Goal: Task Accomplishment & Management: Use online tool/utility

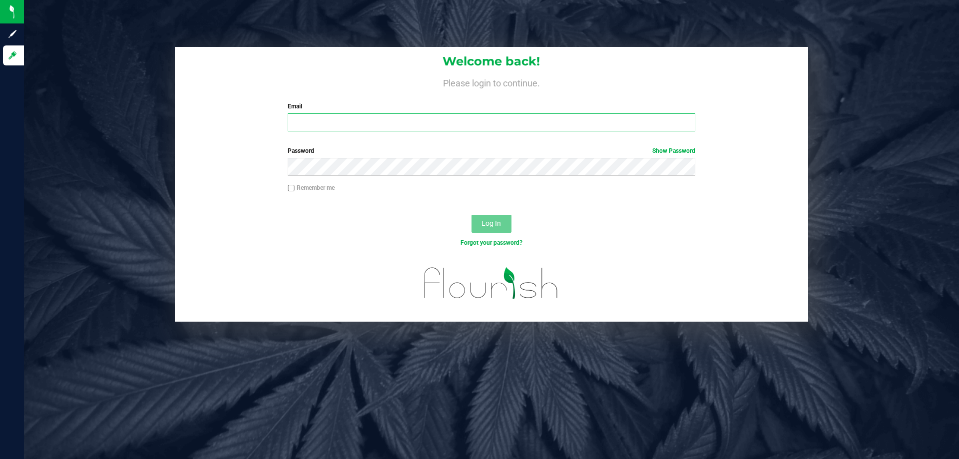
click at [326, 120] on input "Email" at bounding box center [491, 122] width 407 height 18
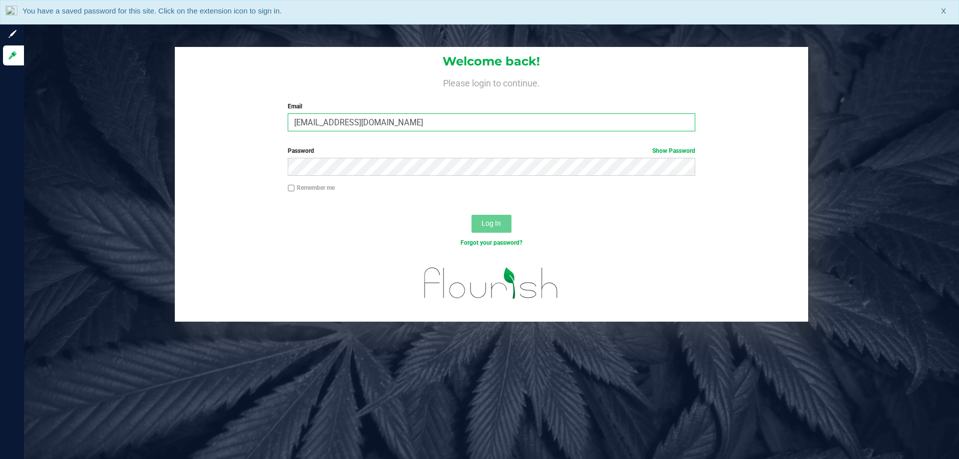
type input "[EMAIL_ADDRESS][DOMAIN_NAME]"
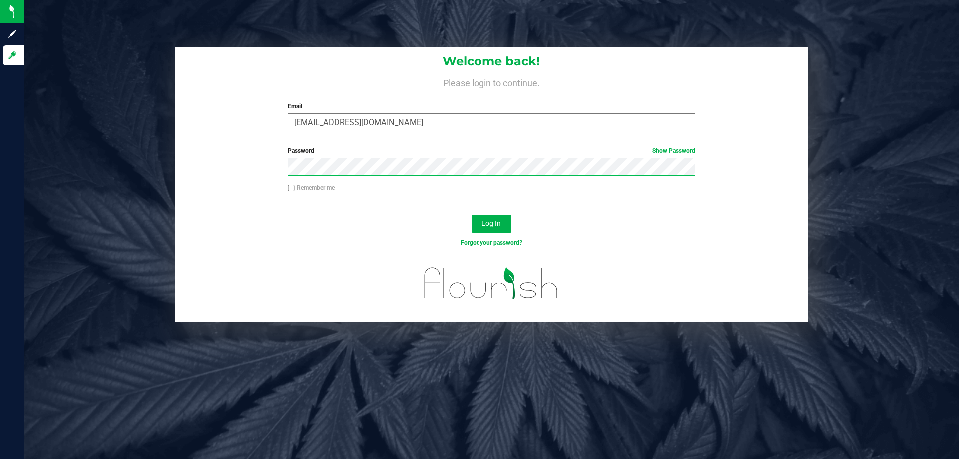
click at [472, 215] on button "Log In" at bounding box center [492, 224] width 40 height 18
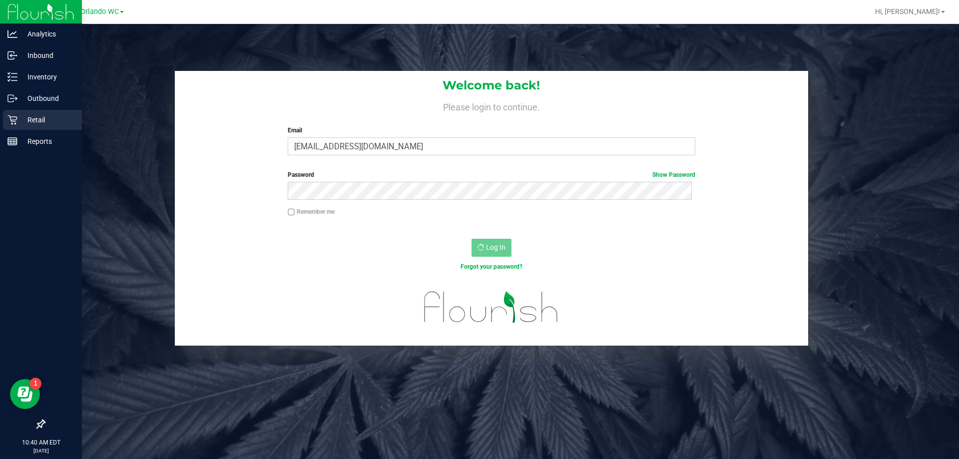
click at [6, 112] on div "Retail" at bounding box center [42, 120] width 79 height 20
click at [30, 116] on p "Retail" at bounding box center [47, 120] width 60 height 12
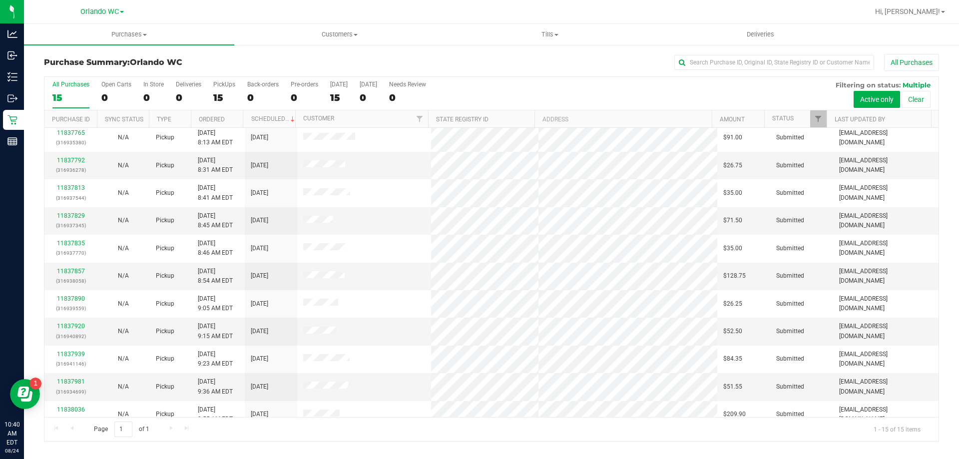
scroll to position [125, 0]
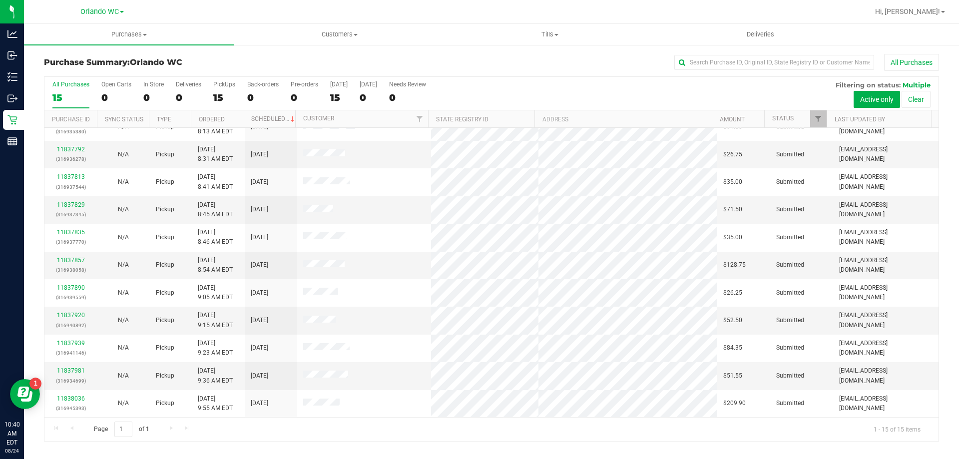
click at [172, 428] on div "Page 1 of 1 1 - 15 of 15 items" at bounding box center [491, 429] width 894 height 24
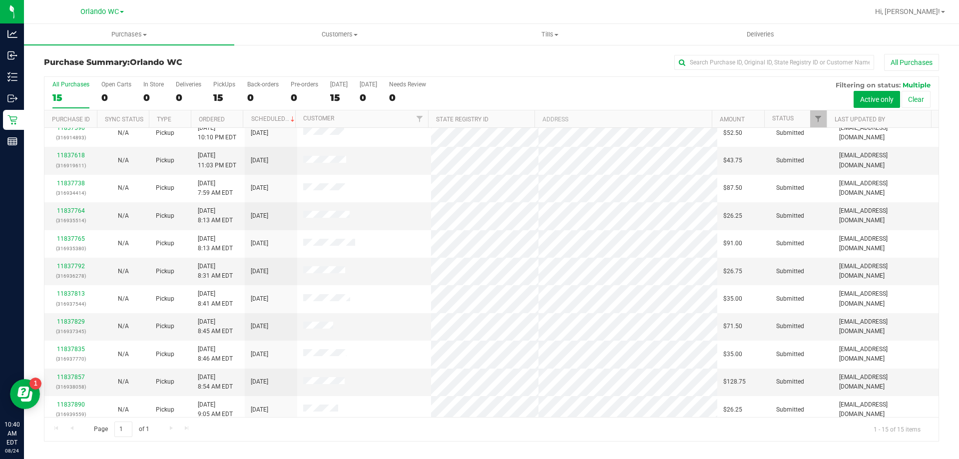
scroll to position [0, 0]
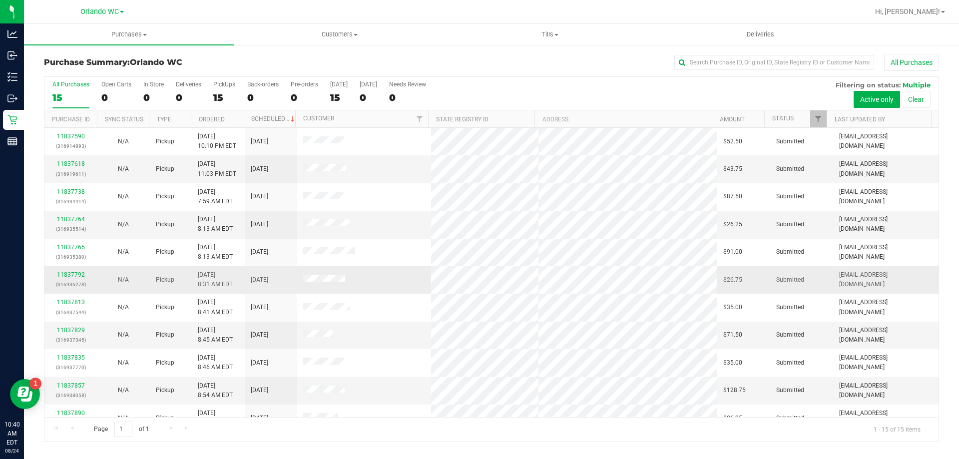
click at [413, 266] on td at bounding box center [364, 279] width 134 height 27
click at [556, 27] on uib-tab-heading "Tills Manage tills Reconcile e-payments" at bounding box center [549, 34] width 209 height 20
click at [535, 57] on li "Manage tills" at bounding box center [550, 60] width 210 height 12
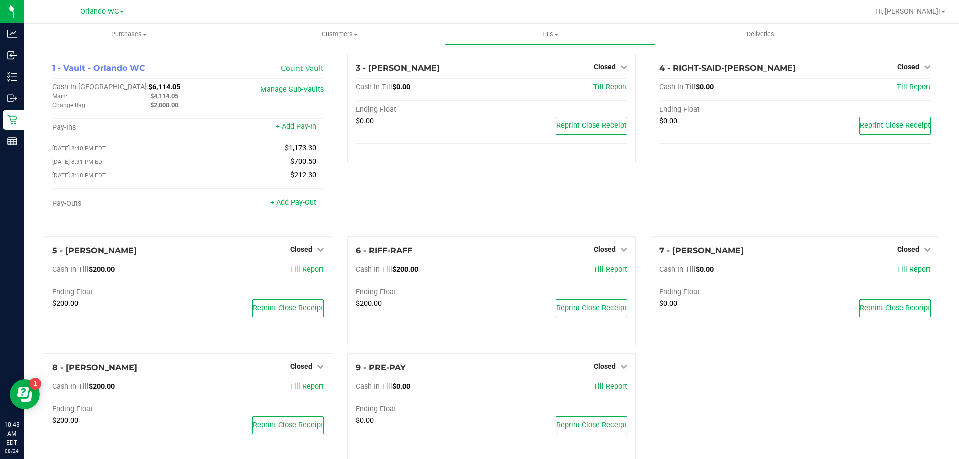
click at [386, 191] on div "3 - JASON-DERULO Closed Open Till Cash In Till $0.00 Till Report Ending Float $…" at bounding box center [491, 145] width 303 height 182
click at [430, 204] on div "3 - JASON-DERULO Closed Open Till Cash In Till $0.00 Till Report Ending Float $…" at bounding box center [491, 145] width 303 height 182
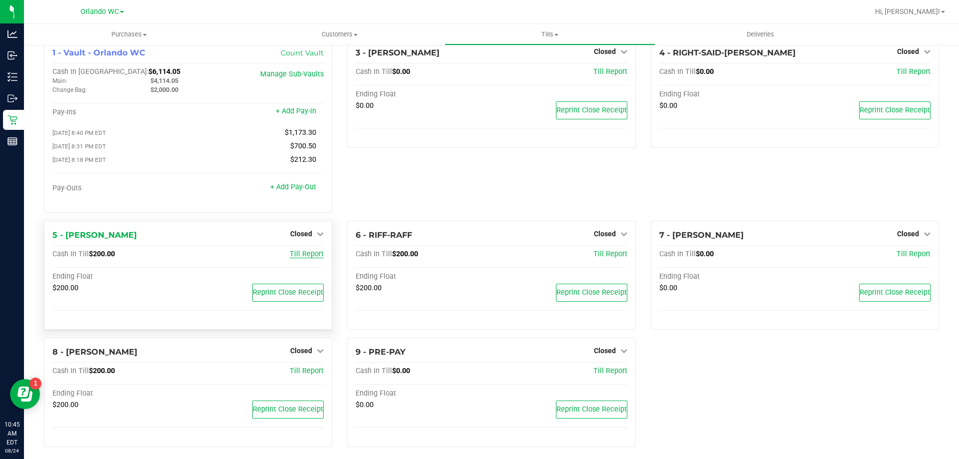
scroll to position [24, 0]
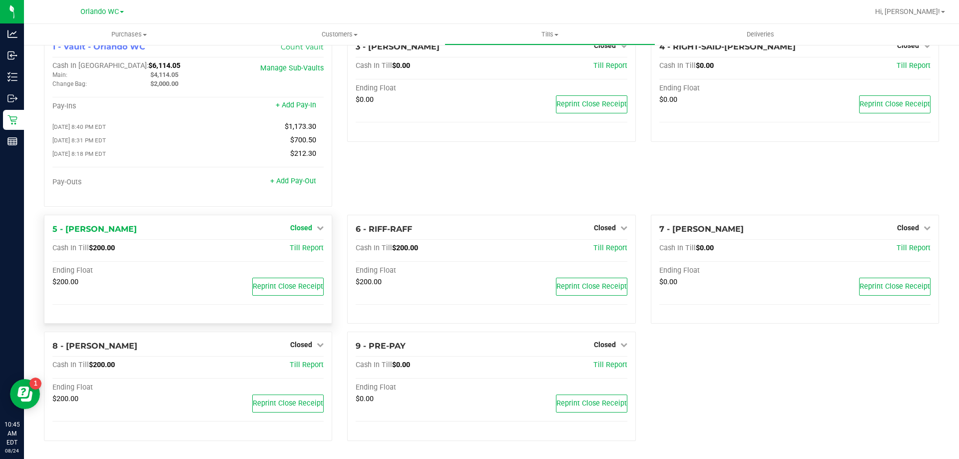
click at [306, 224] on span "Closed" at bounding box center [301, 228] width 22 height 8
click at [307, 249] on link "Open Till" at bounding box center [301, 248] width 26 height 8
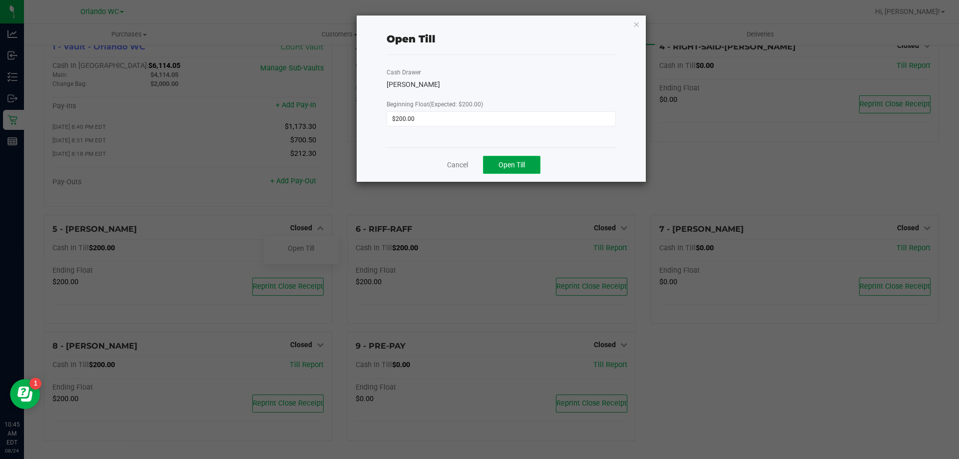
click at [510, 159] on button "Open Till" at bounding box center [511, 165] width 57 height 18
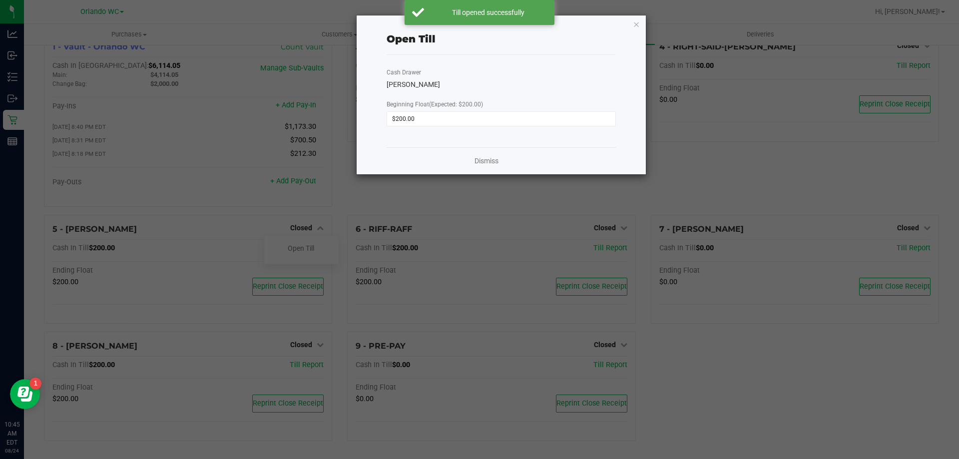
click at [473, 166] on div "Dismiss" at bounding box center [501, 160] width 229 height 27
click at [480, 162] on link "Dismiss" at bounding box center [487, 161] width 24 height 10
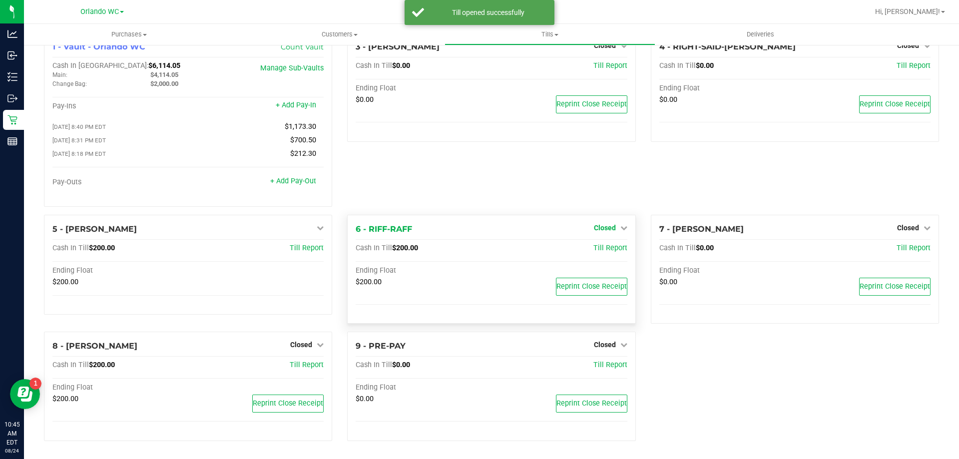
click at [607, 224] on span "Closed" at bounding box center [605, 228] width 22 height 8
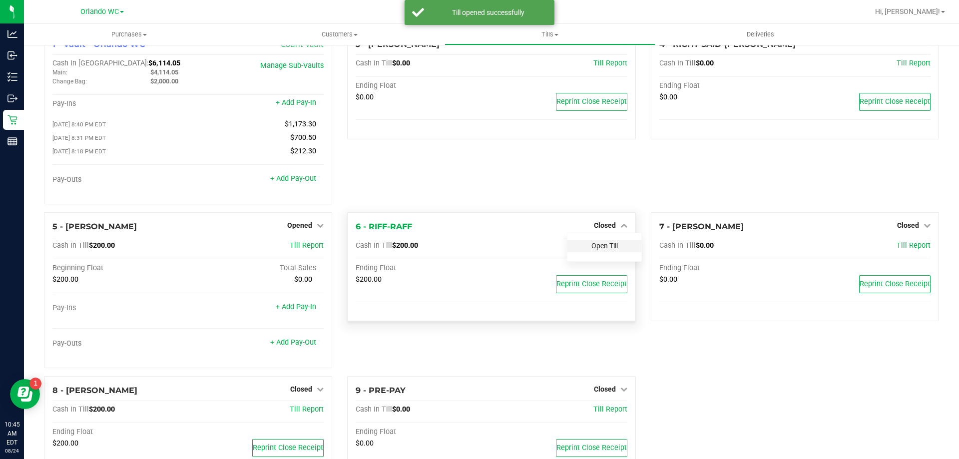
click at [598, 250] on link "Open Till" at bounding box center [605, 246] width 26 height 8
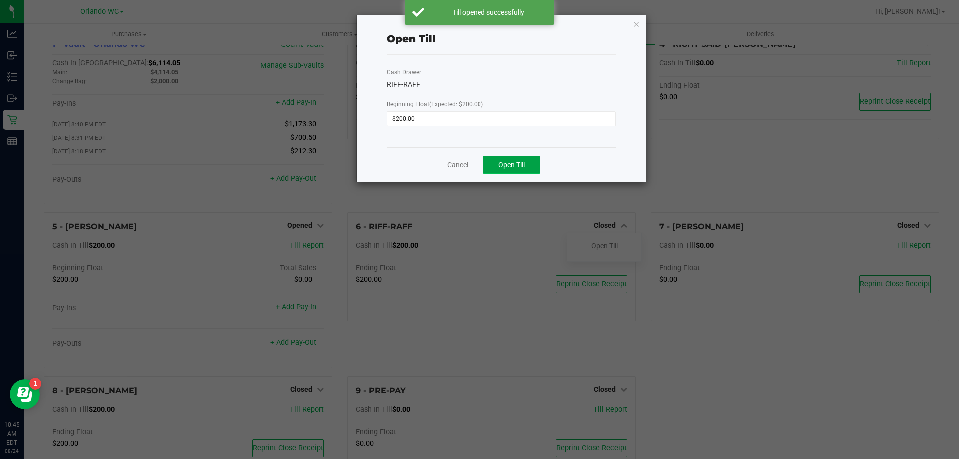
click at [523, 168] on span "Open Till" at bounding box center [512, 165] width 26 height 8
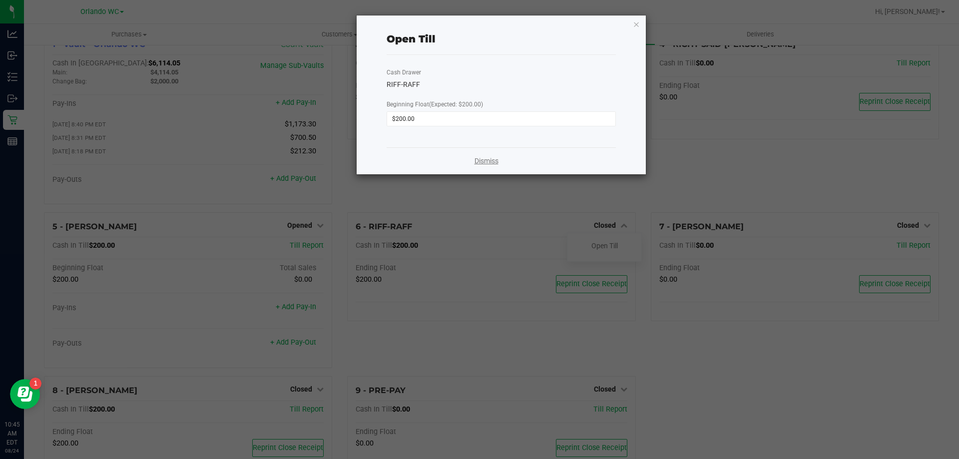
click at [491, 164] on link "Dismiss" at bounding box center [487, 161] width 24 height 10
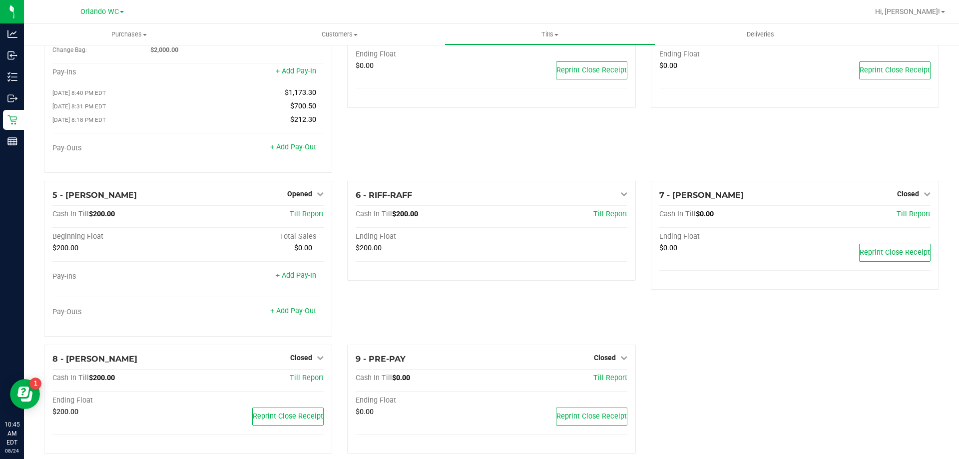
scroll to position [70, 0]
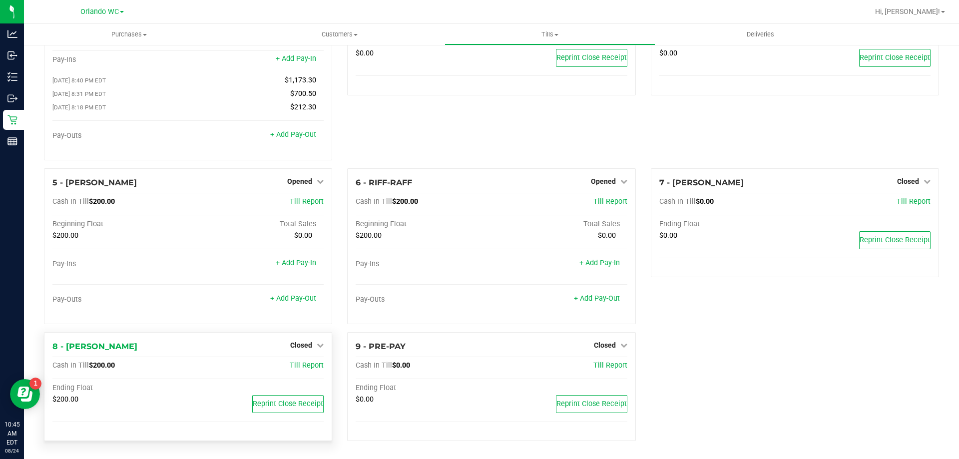
click at [306, 340] on div "Closed" at bounding box center [306, 345] width 33 height 12
click at [304, 349] on span "Closed" at bounding box center [301, 345] width 22 height 8
click at [301, 368] on link "Open Till" at bounding box center [301, 366] width 26 height 8
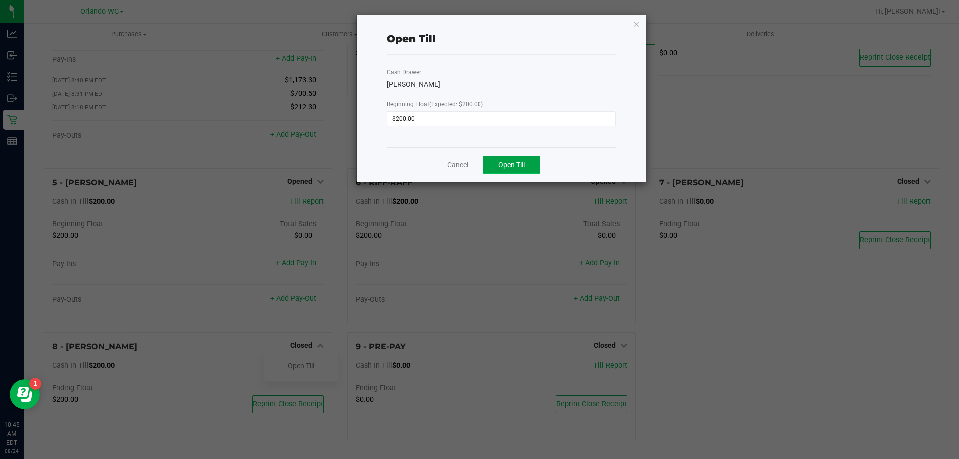
click at [528, 164] on button "Open Till" at bounding box center [511, 165] width 57 height 18
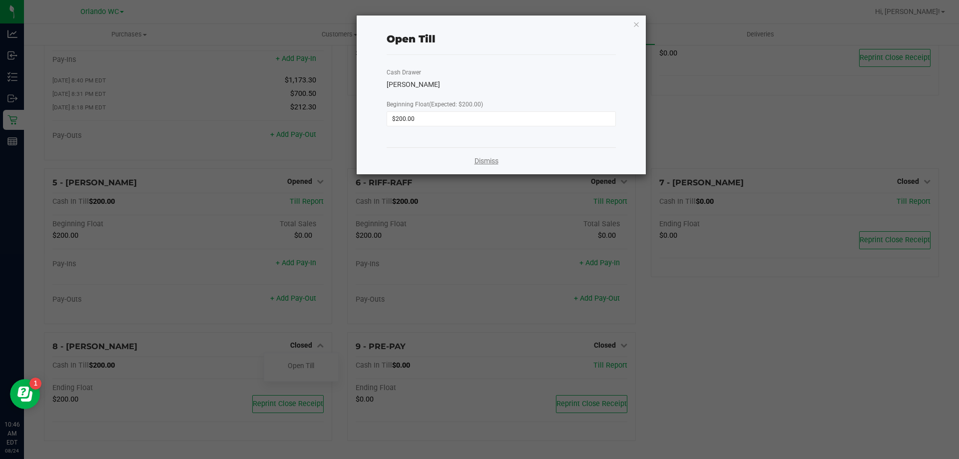
click at [488, 156] on link "Dismiss" at bounding box center [487, 161] width 24 height 10
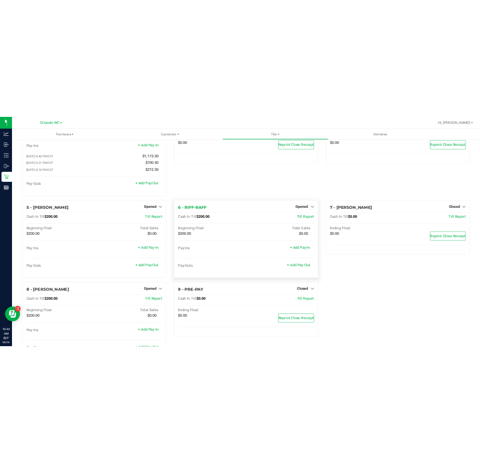
scroll to position [117, 0]
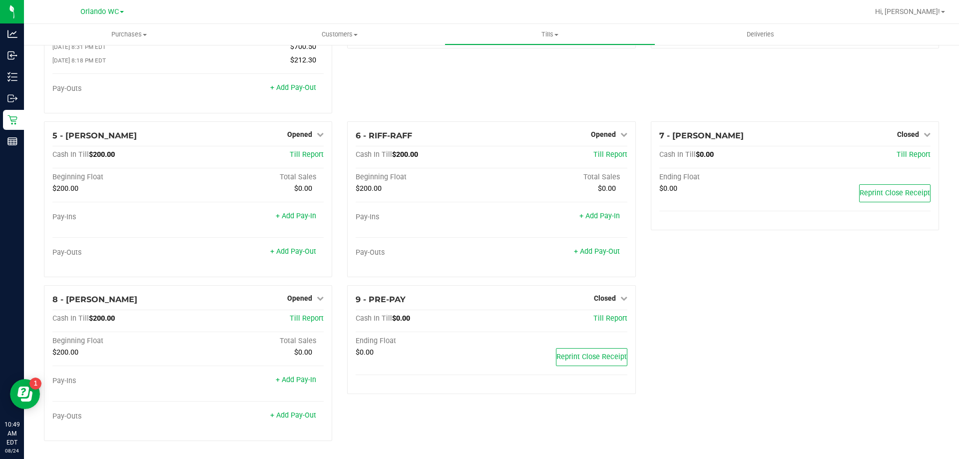
click at [349, 120] on div "3 - JASON-DERULO Closed Open Till Cash In Till $0.00 Till Report Ending Float $…" at bounding box center [491, 30] width 303 height 182
